Goal: Navigation & Orientation: Find specific page/section

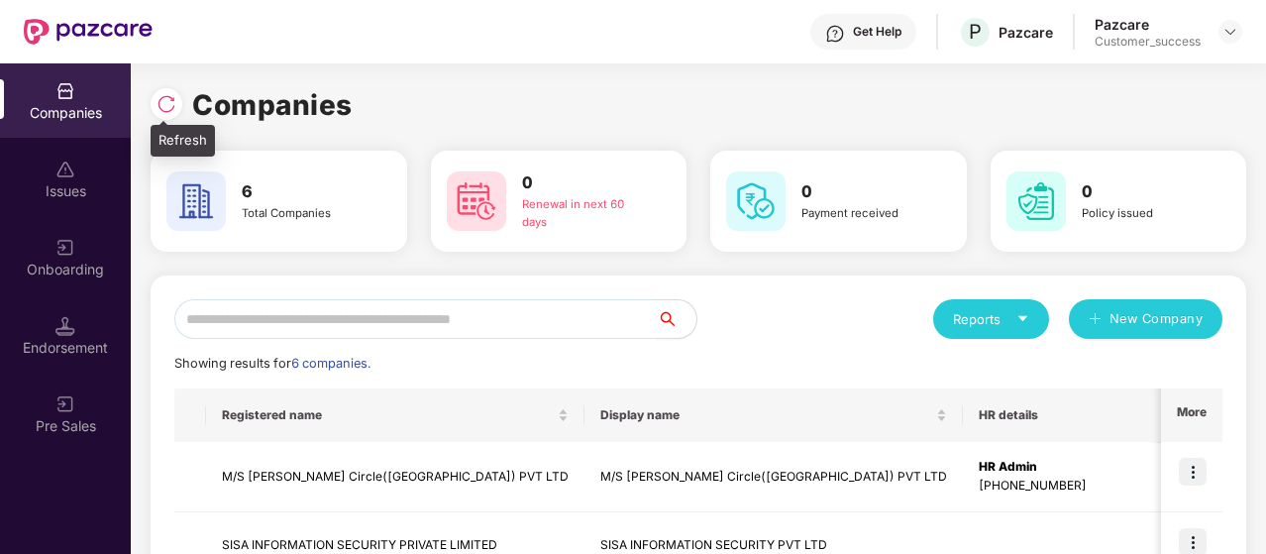
click at [171, 95] on img at bounding box center [167, 104] width 20 height 20
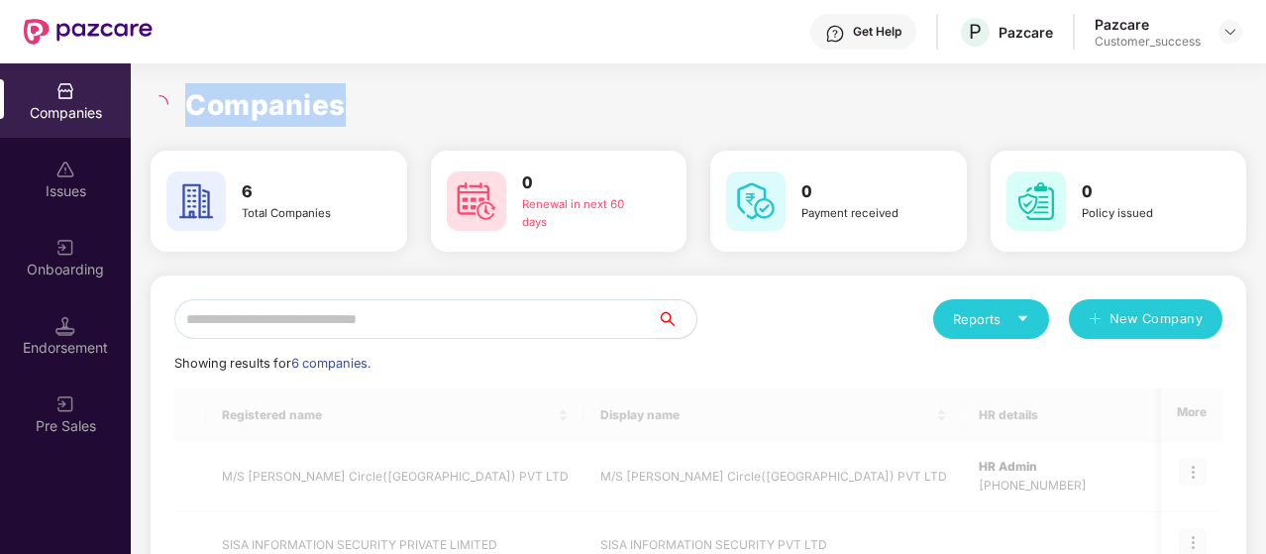
click at [171, 95] on div at bounding box center [162, 104] width 23 height 18
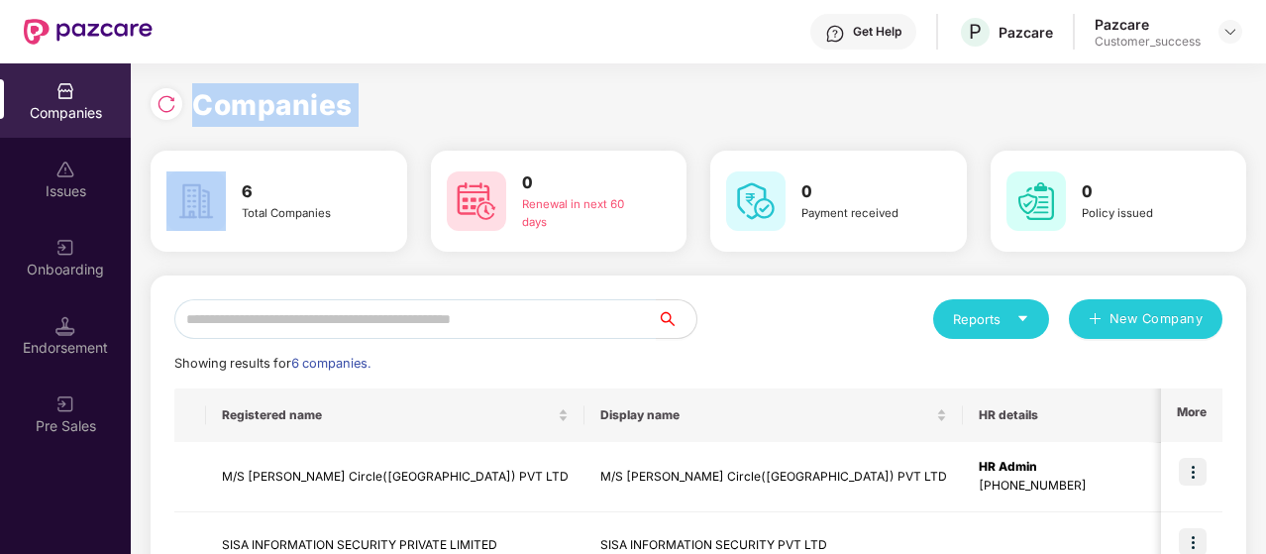
click at [171, 95] on img at bounding box center [167, 104] width 20 height 20
click at [230, 101] on h1 "Companies" at bounding box center [272, 105] width 161 height 44
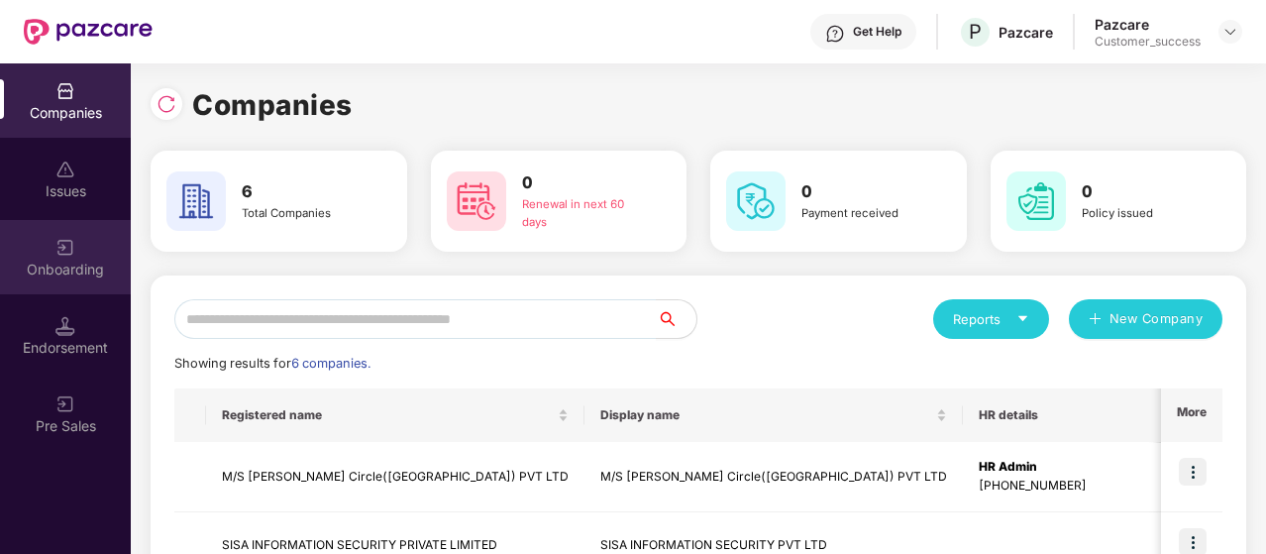
click at [43, 249] on div "Onboarding" at bounding box center [65, 257] width 131 height 74
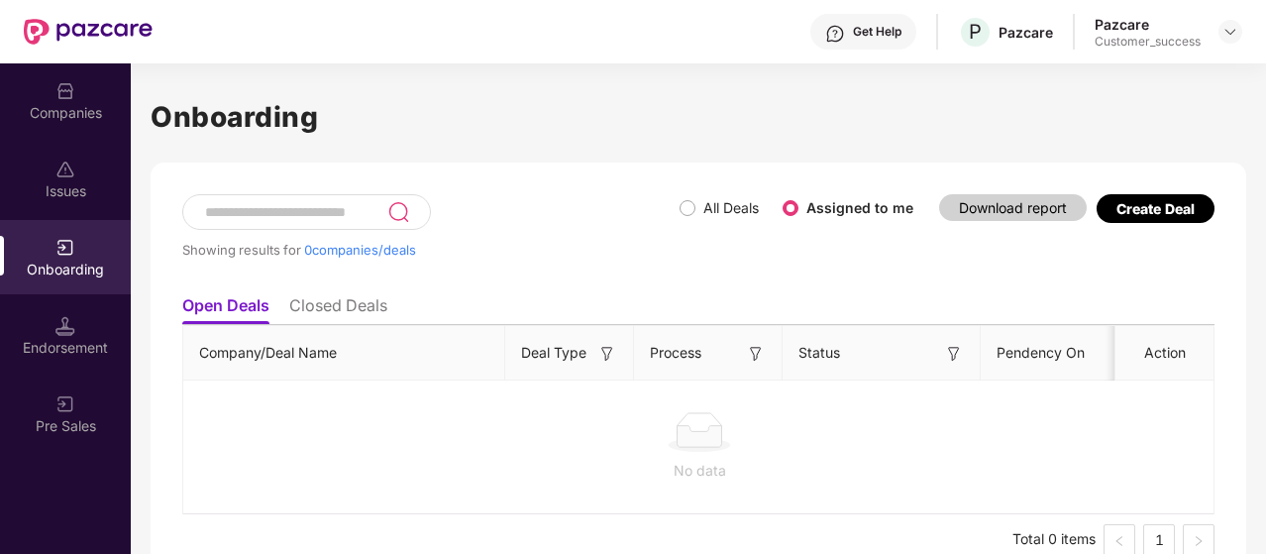
click at [698, 201] on span "All Deals" at bounding box center [731, 208] width 71 height 22
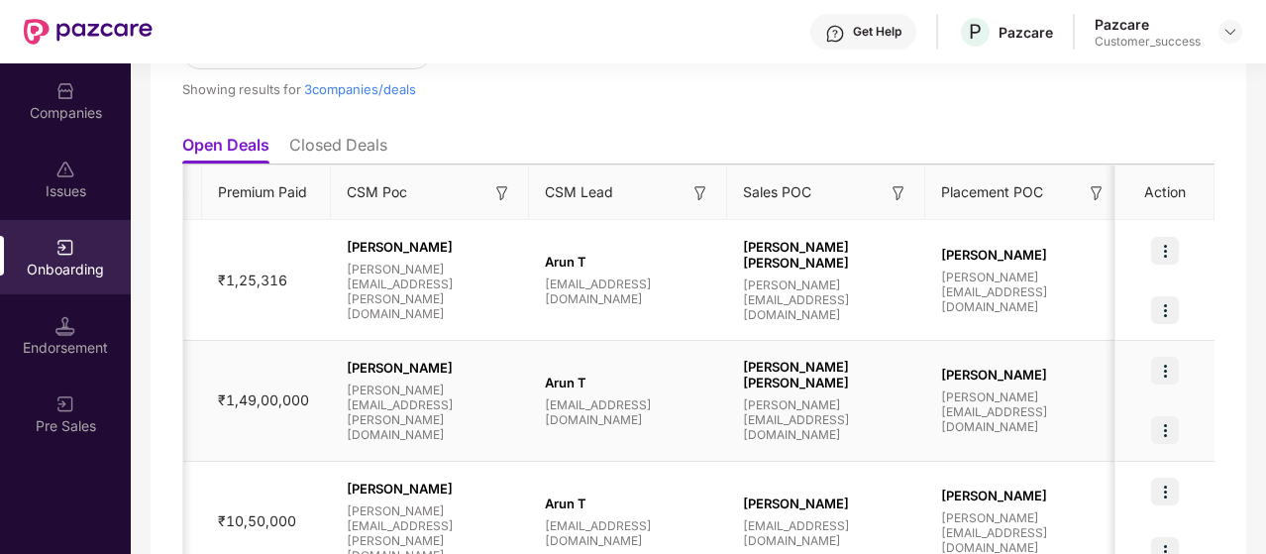
scroll to position [0, 1441]
click at [81, 105] on div "Companies" at bounding box center [65, 113] width 131 height 20
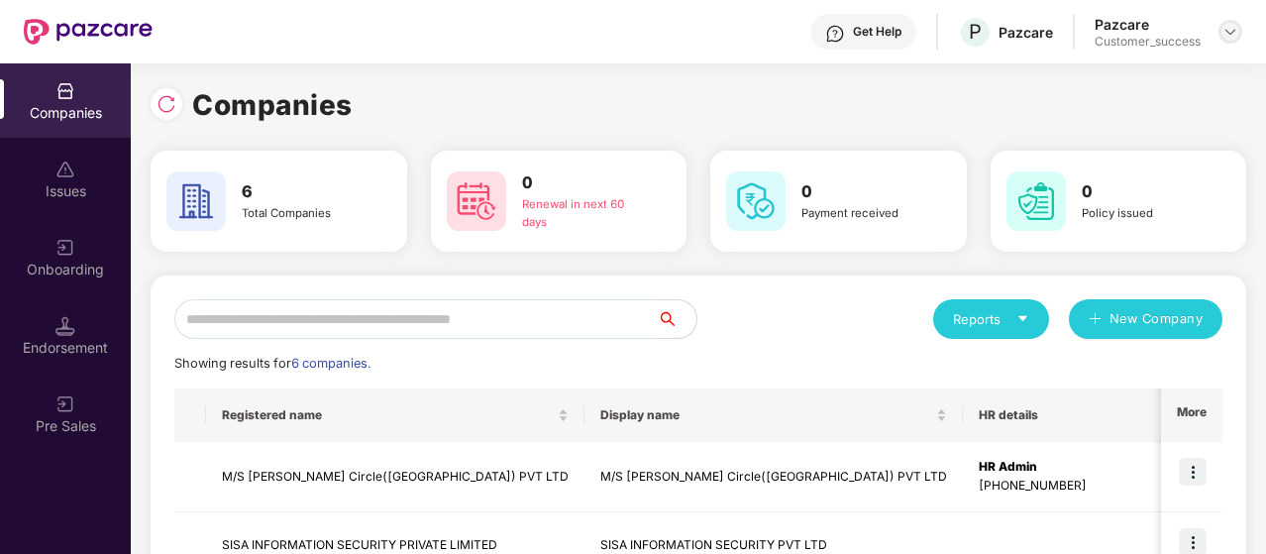
click at [1229, 30] on img at bounding box center [1231, 32] width 16 height 16
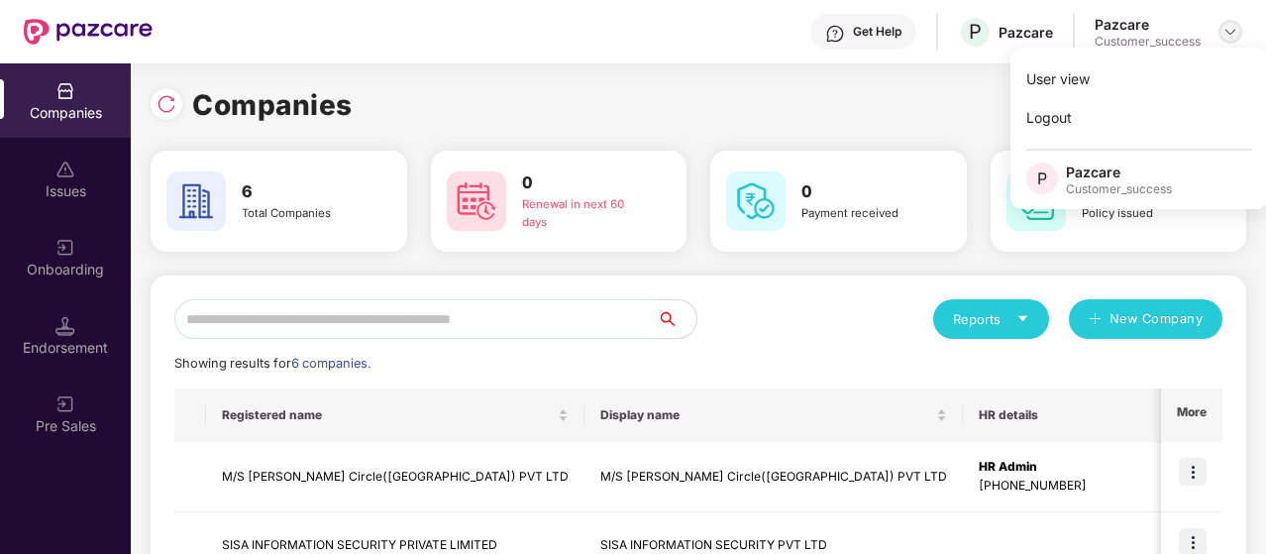
click at [1229, 30] on img at bounding box center [1231, 32] width 16 height 16
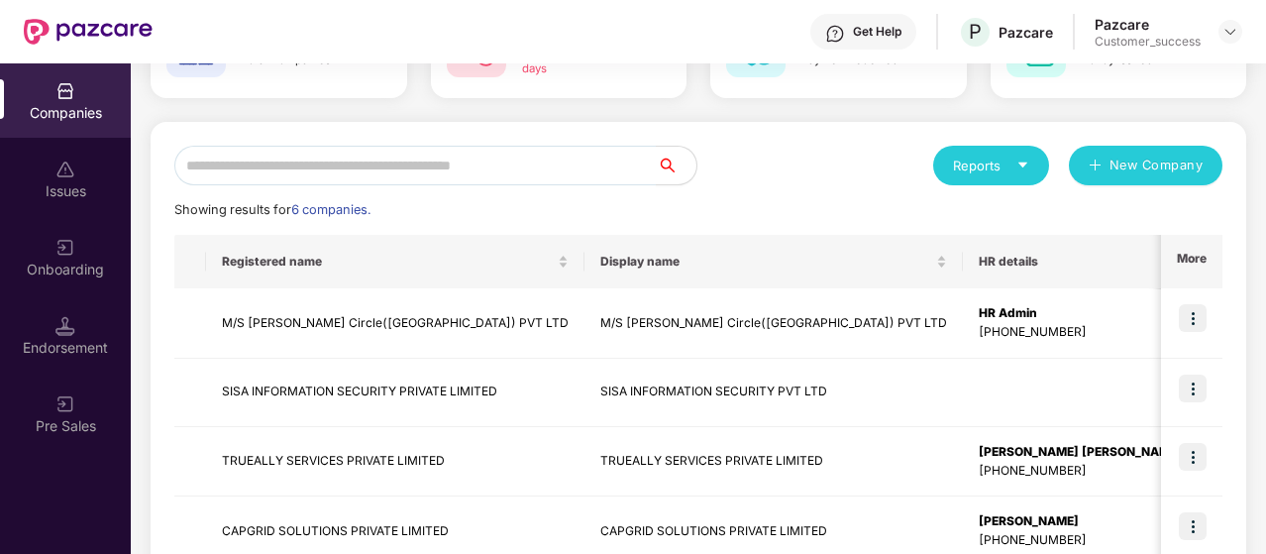
scroll to position [156, 0]
